Goal: Task Accomplishment & Management: Use online tool/utility

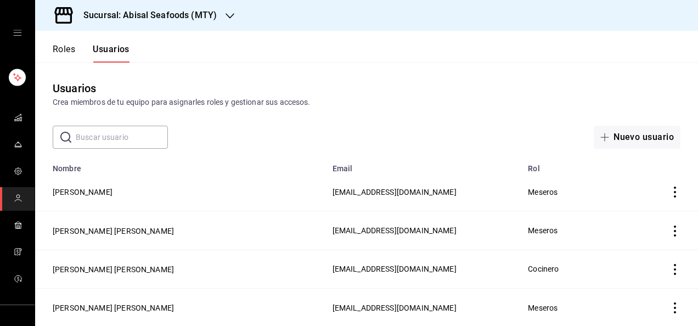
scroll to position [589, 0]
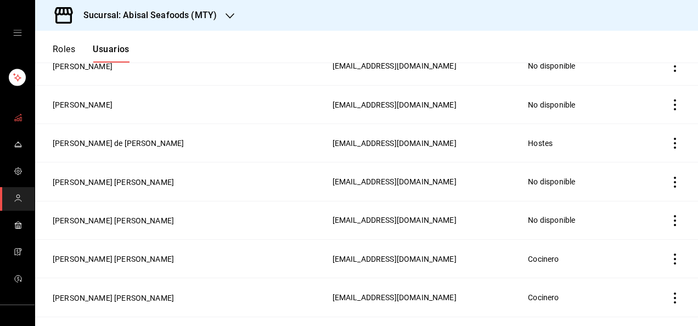
click at [15, 119] on icon "mailbox folders" at bounding box center [18, 117] width 9 height 9
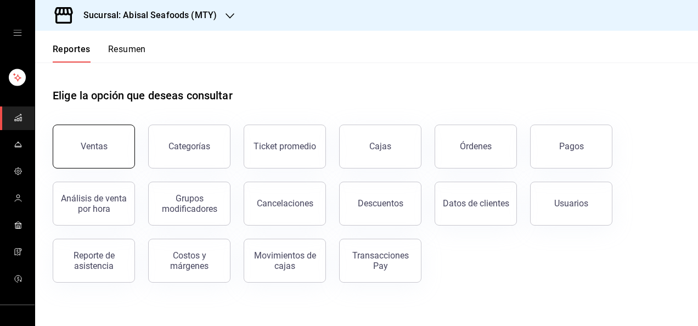
click at [92, 152] on button "Ventas" at bounding box center [94, 147] width 82 height 44
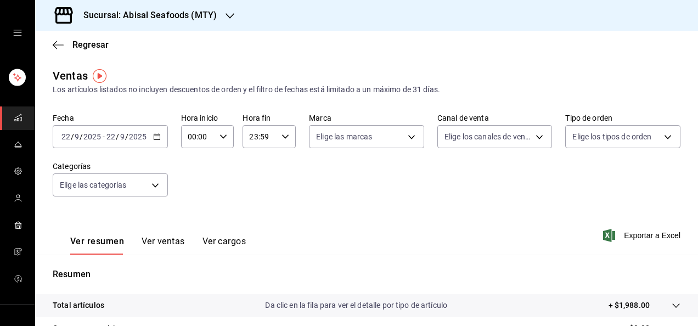
click at [127, 141] on span "/" at bounding box center [126, 136] width 3 height 9
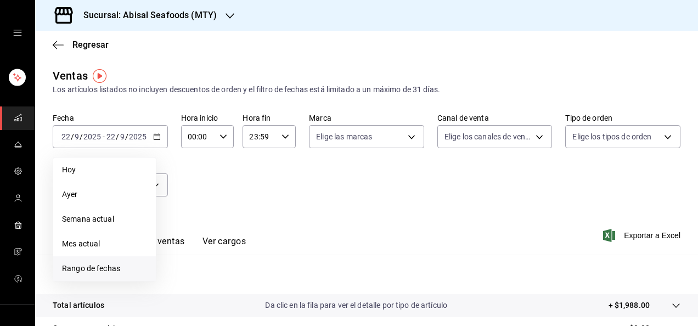
click at [103, 268] on span "Rango de fechas" at bounding box center [104, 269] width 85 height 12
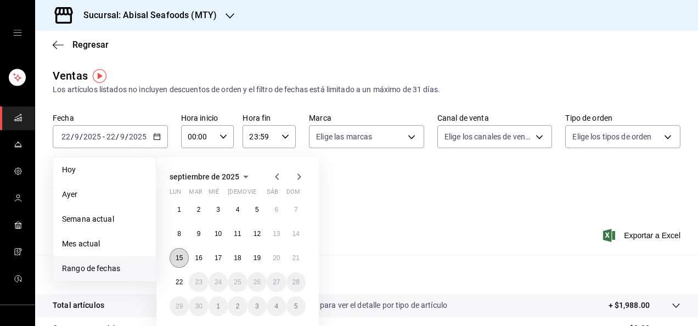
click at [184, 261] on button "15" at bounding box center [179, 258] width 19 height 20
click at [296, 256] on abbr "21" at bounding box center [296, 258] width 7 height 8
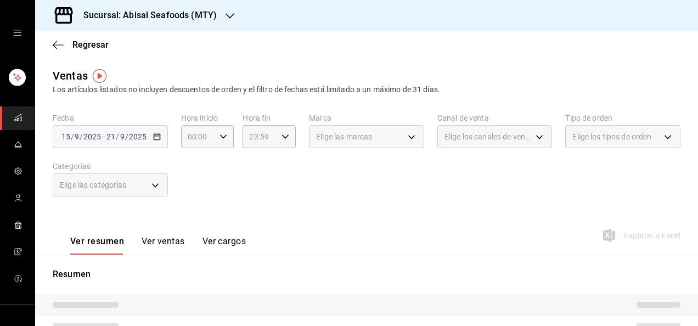
click at [372, 215] on div "Ver resumen Ver ventas Ver cargos Exportar a Excel" at bounding box center [366, 232] width 663 height 45
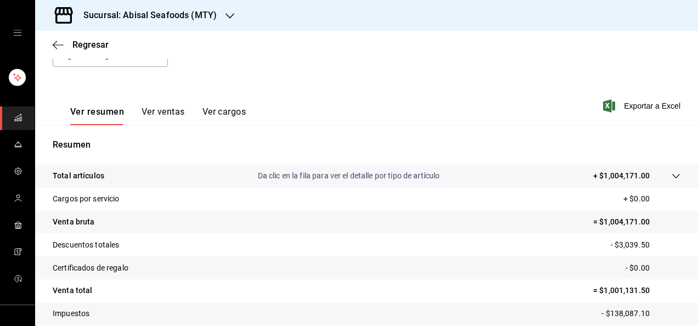
scroll to position [132, 0]
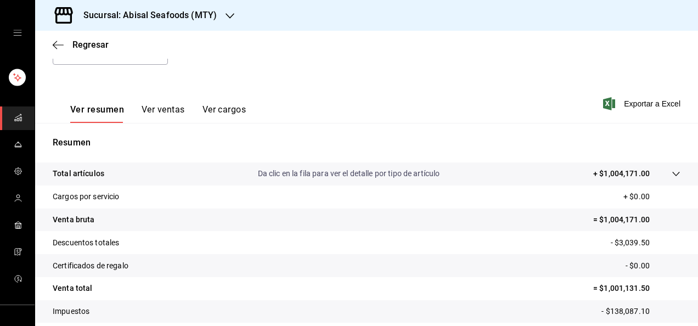
click at [172, 110] on button "Ver ventas" at bounding box center [163, 113] width 43 height 19
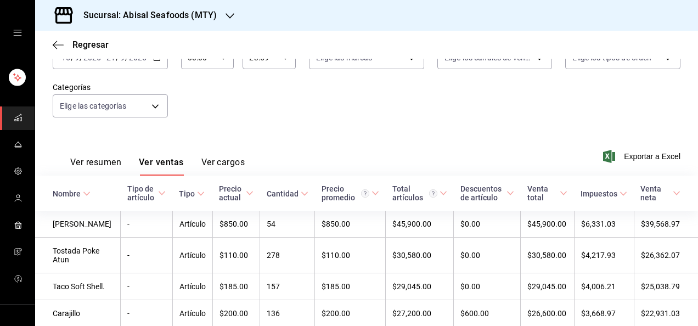
scroll to position [132, 0]
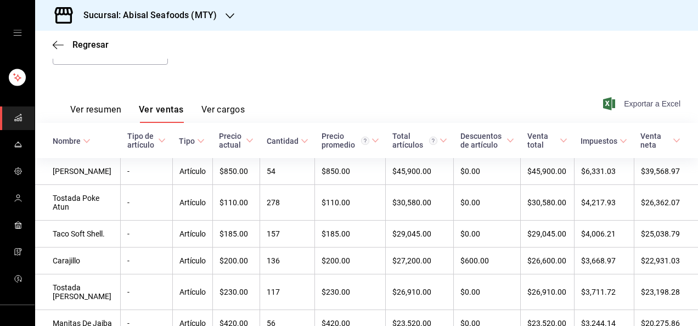
click at [630, 103] on span "Exportar a Excel" at bounding box center [643, 103] width 75 height 13
